Goal: Information Seeking & Learning: Learn about a topic

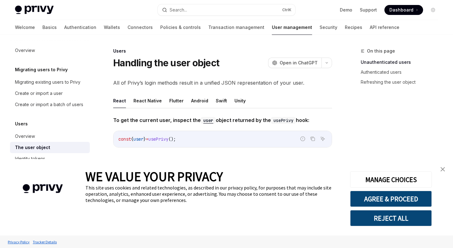
click at [282, 179] on div "WE VALUE YOUR PRIVACY" at bounding box center [212, 177] width 255 height 16
click at [284, 166] on div "WE VALUE YOUR PRIVACY This site uses cookies and related technologies, as descr…" at bounding box center [212, 197] width 255 height 77
click at [286, 162] on div "WE VALUE YOUR PRIVACY This site uses cookies and related technologies, as descr…" at bounding box center [212, 197] width 255 height 77
click at [285, 180] on div "WE VALUE YOUR PRIVACY" at bounding box center [212, 177] width 255 height 16
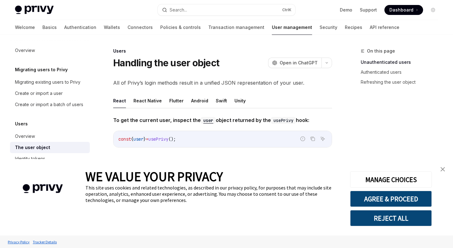
click at [290, 184] on div "WE VALUE YOUR PRIVACY" at bounding box center [212, 177] width 255 height 16
click at [290, 160] on div "WE VALUE YOUR PRIVACY This site uses cookies and related technologies, as descr…" at bounding box center [212, 197] width 255 height 77
click at [291, 179] on div "WE VALUE YOUR PRIVACY" at bounding box center [212, 177] width 255 height 16
click at [293, 163] on div "WE VALUE YOUR PRIVACY This site uses cookies and related technologies, as descr…" at bounding box center [212, 197] width 255 height 77
click at [300, 175] on div "WE VALUE YOUR PRIVACY" at bounding box center [212, 177] width 255 height 16
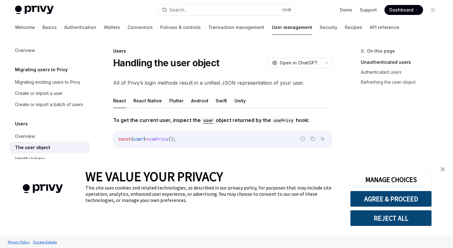
click at [301, 180] on div "WE VALUE YOUR PRIVACY" at bounding box center [212, 177] width 255 height 16
click at [300, 165] on div "WE VALUE YOUR PRIVACY This site uses cookies and related technologies, as descr…" at bounding box center [212, 197] width 255 height 77
click at [278, 189] on div "This site uses cookies and related technologies, as described in our privacy po…" at bounding box center [212, 194] width 255 height 19
